Goal: Task Accomplishment & Management: Use online tool/utility

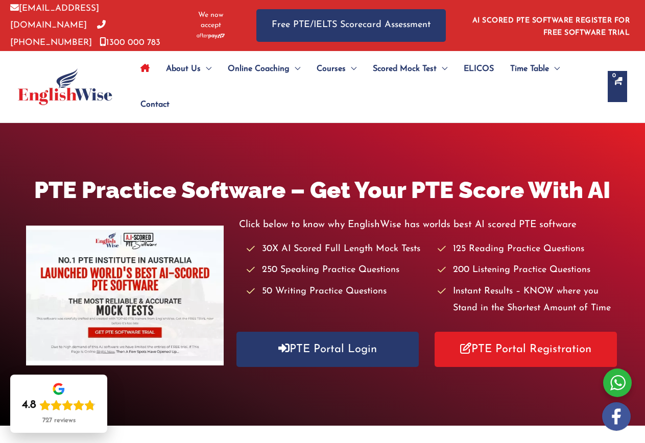
click at [438, 113] on ul "About Us Menu Toggle Our Story Testimonials Online Coaching Menu Toggle Online …" at bounding box center [364, 86] width 465 height 71
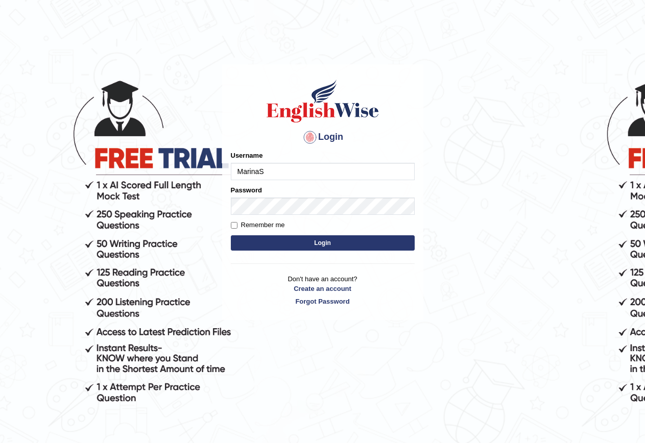
type input "MarinaS"
click at [273, 237] on button "Login" at bounding box center [323, 242] width 184 height 15
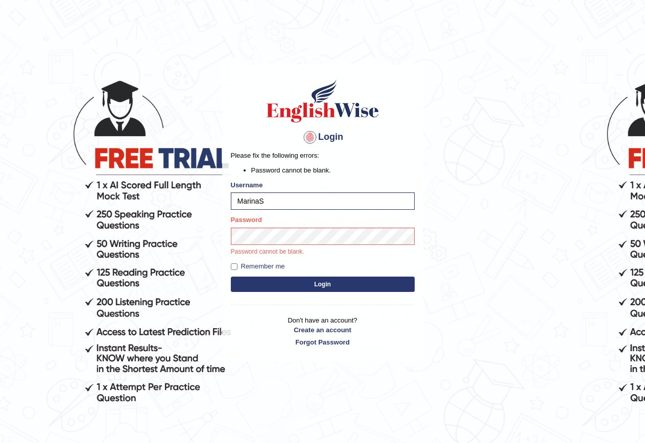
click at [333, 302] on div "Login Please fix the following errors: Password cannot be blank. Username Marin…" at bounding box center [322, 212] width 201 height 297
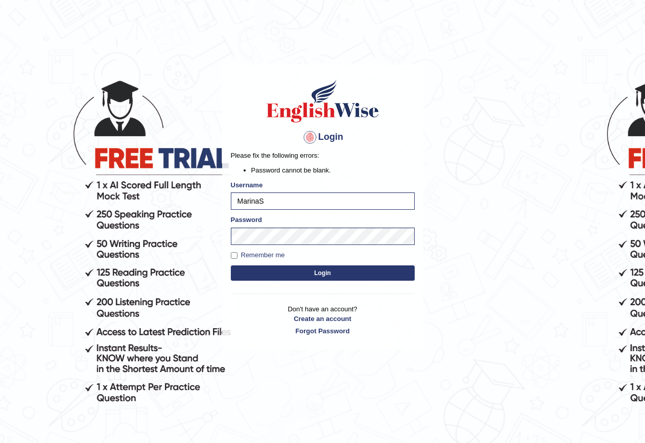
click at [335, 270] on button "Login" at bounding box center [323, 272] width 184 height 15
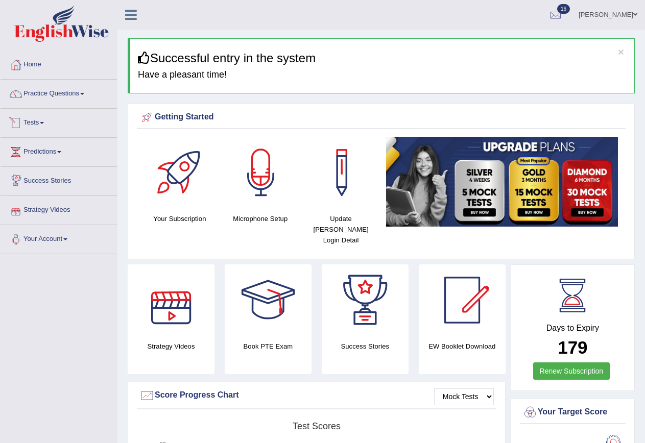
click at [46, 124] on link "Tests" at bounding box center [59, 122] width 116 height 26
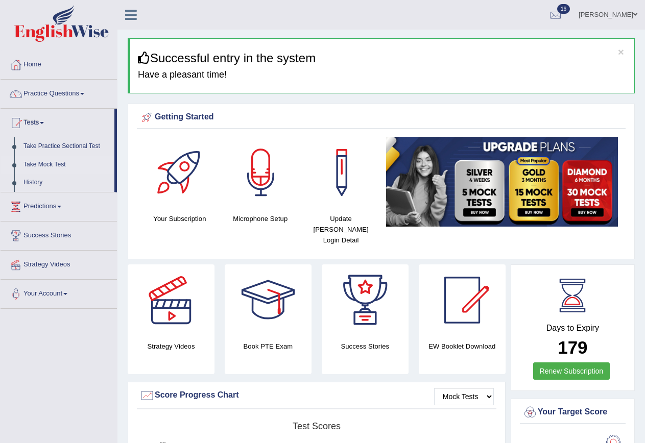
click at [44, 164] on link "Take Mock Test" at bounding box center [66, 165] width 95 height 18
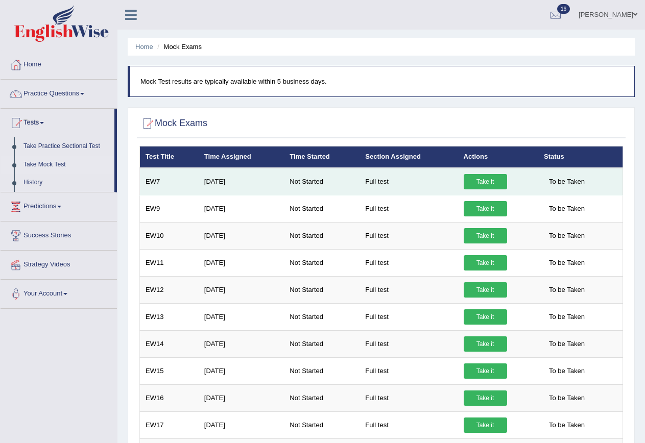
click at [486, 181] on link "Take it" at bounding box center [485, 181] width 43 height 15
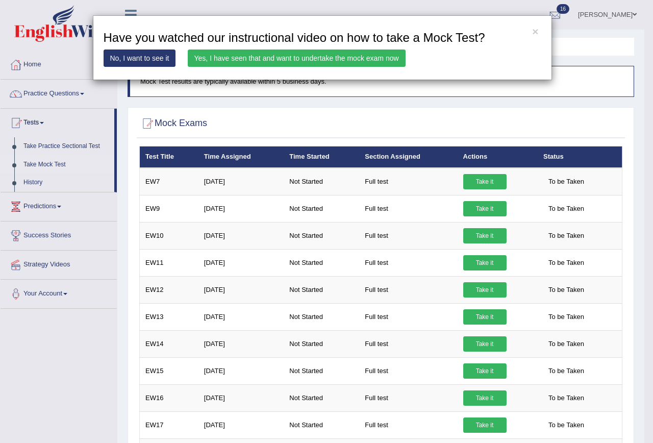
click at [338, 56] on link "Yes, I have seen that and want to undertake the mock exam now" at bounding box center [297, 58] width 218 height 17
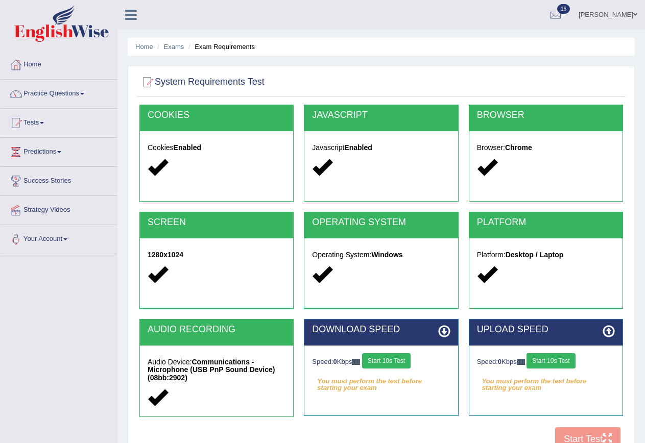
click at [407, 362] on button "Start 10s Test" at bounding box center [386, 360] width 49 height 15
click at [559, 365] on button "Start 10s Test" at bounding box center [550, 360] width 49 height 15
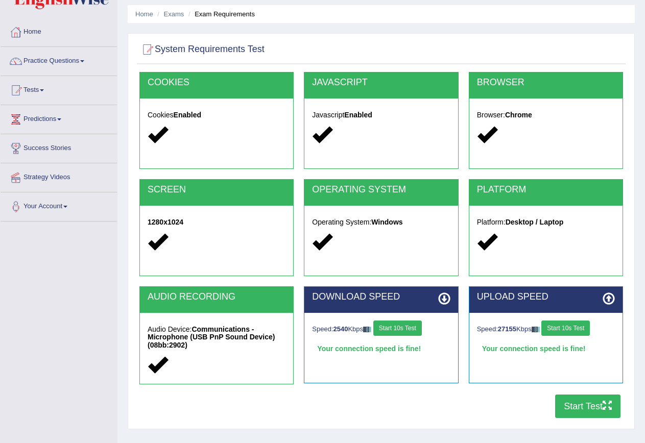
scroll to position [51, 0]
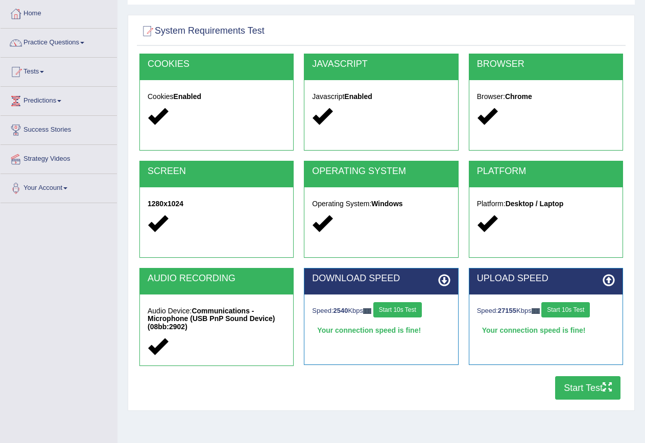
click at [572, 383] on button "Start Test" at bounding box center [587, 387] width 65 height 23
